Goal: Task Accomplishment & Management: Complete application form

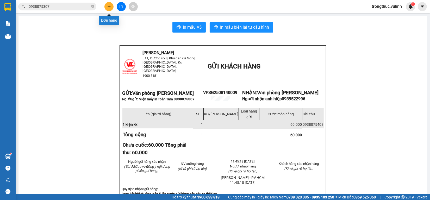
click at [110, 5] on icon "plus" at bounding box center [109, 7] width 4 height 4
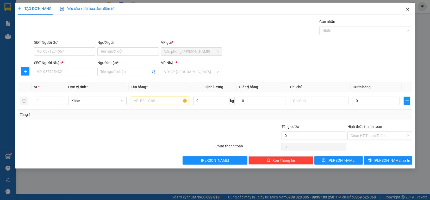
click at [408, 11] on icon "close" at bounding box center [407, 10] width 4 height 4
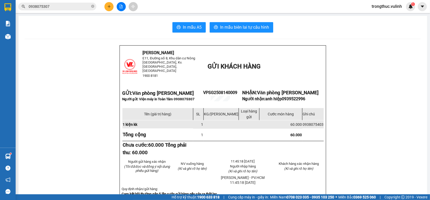
click at [111, 3] on button at bounding box center [108, 6] width 9 height 9
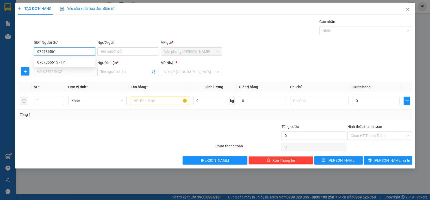
type input "0767365615"
click at [58, 61] on div "0767365615 - Tín" at bounding box center [64, 62] width 55 height 6
type input "Tín"
type input "0367549539"
type input "[PERSON_NAME]"
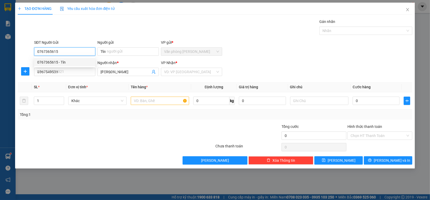
type input "60.000"
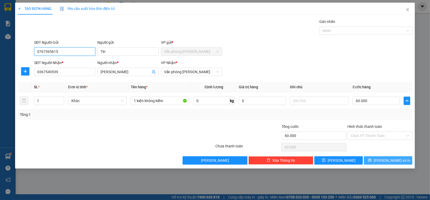
type input "0767365615"
click at [371, 160] on icon "printer" at bounding box center [370, 160] width 4 height 4
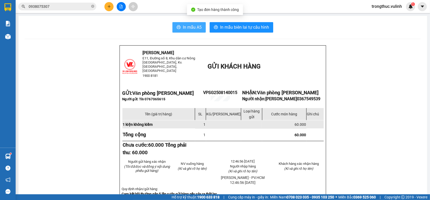
click at [185, 28] on span "In mẫu A5" at bounding box center [192, 27] width 19 height 7
